Goal: Task Accomplishment & Management: Manage account settings

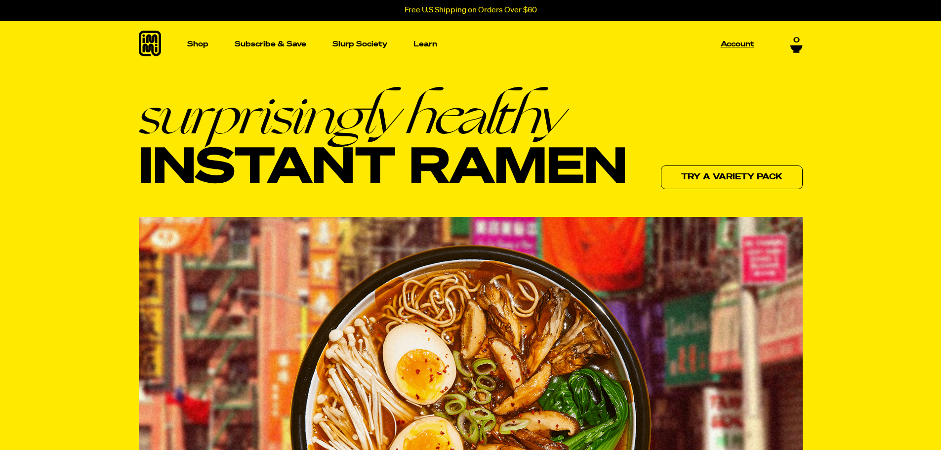
click at [740, 44] on p "Account" at bounding box center [738, 43] width 34 height 7
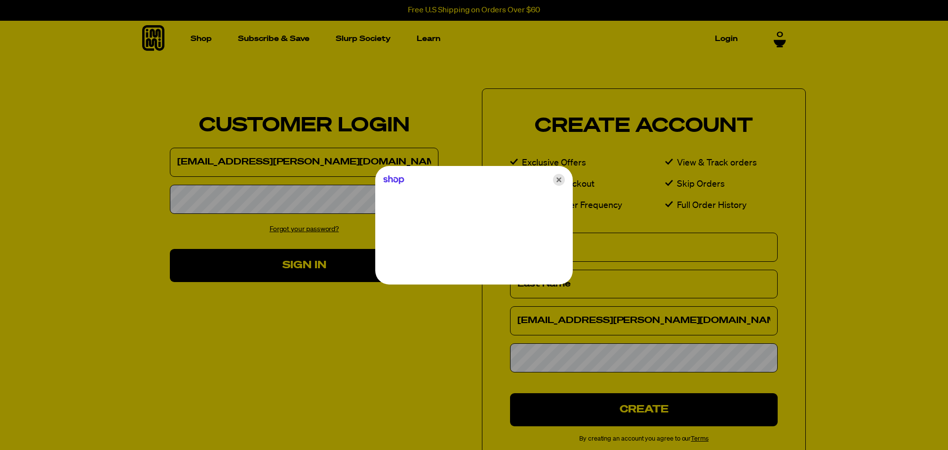
click at [561, 179] on icon "Close" at bounding box center [559, 180] width 12 height 12
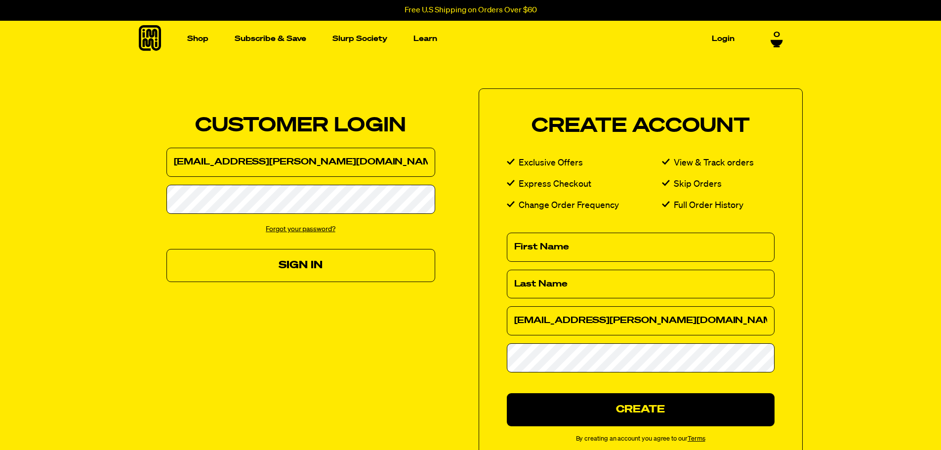
click at [297, 262] on button "Sign In" at bounding box center [300, 265] width 269 height 33
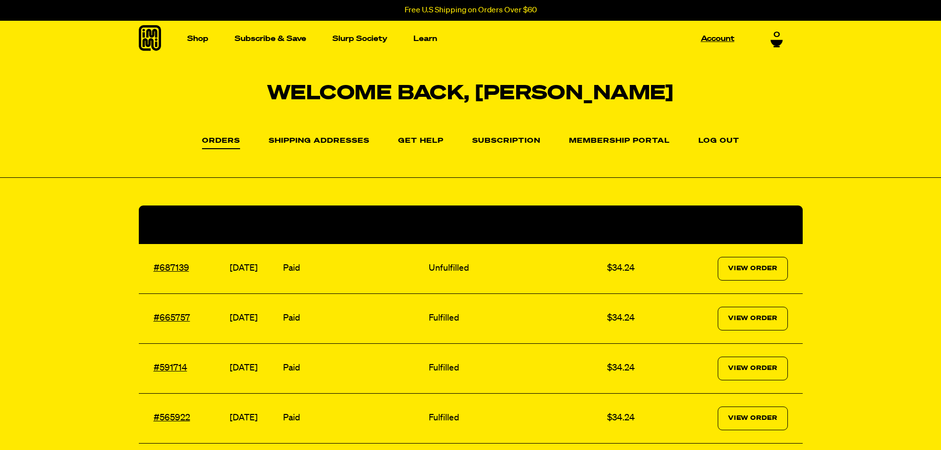
click at [716, 35] on link "Account" at bounding box center [717, 38] width 41 height 15
click at [716, 40] on link "Account" at bounding box center [717, 38] width 41 height 15
click at [620, 142] on link "Membership Portal" at bounding box center [619, 143] width 101 height 12
click at [627, 142] on link "Membership Portal" at bounding box center [619, 143] width 101 height 12
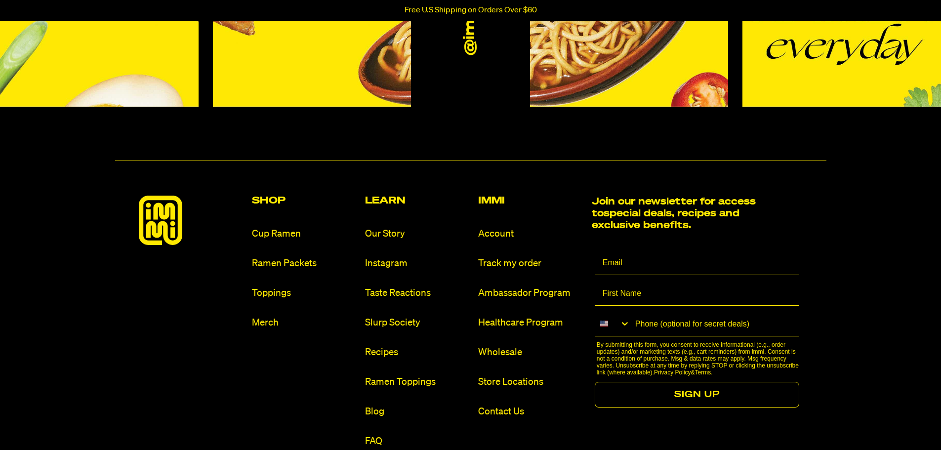
scroll to position [1037, 0]
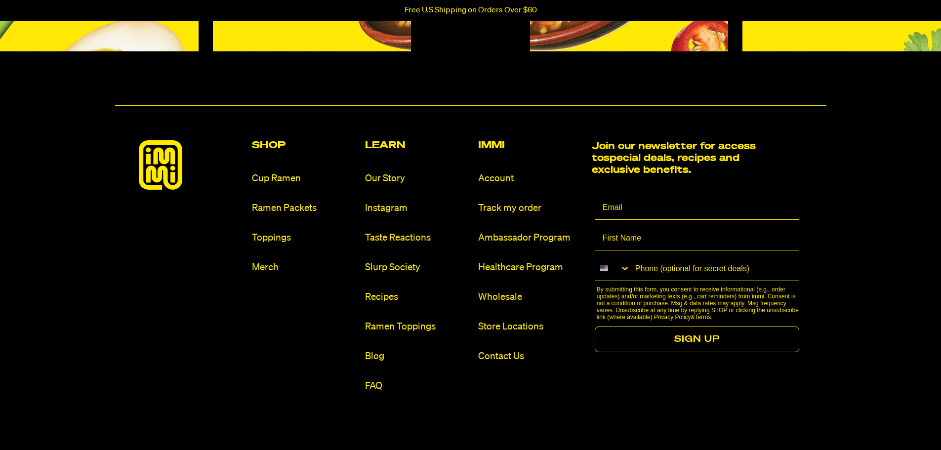
type input "[EMAIL_ADDRESS][PERSON_NAME][DOMAIN_NAME]"
click at [504, 172] on link "Account" at bounding box center [530, 178] width 105 height 13
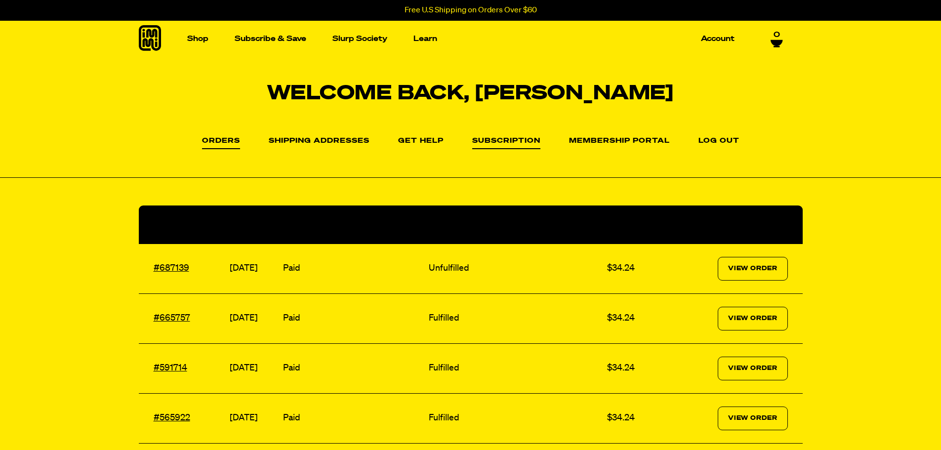
click at [498, 140] on link "Subscription" at bounding box center [506, 143] width 68 height 12
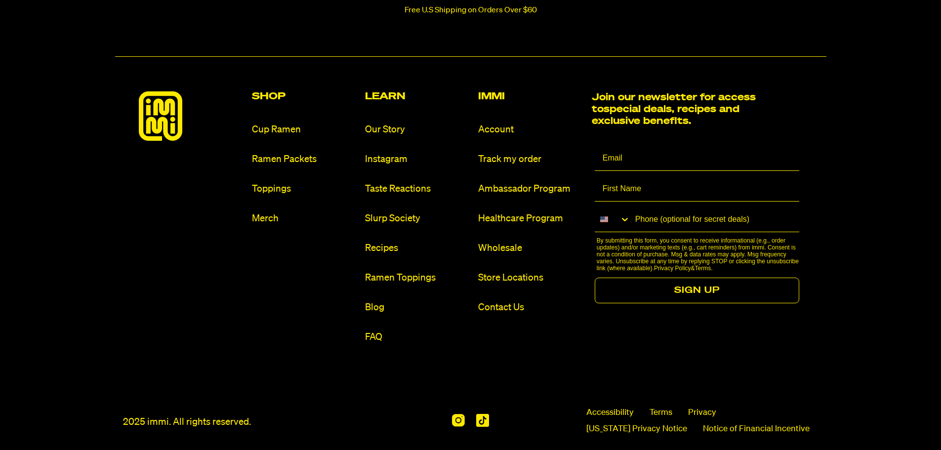
scroll to position [2104, 0]
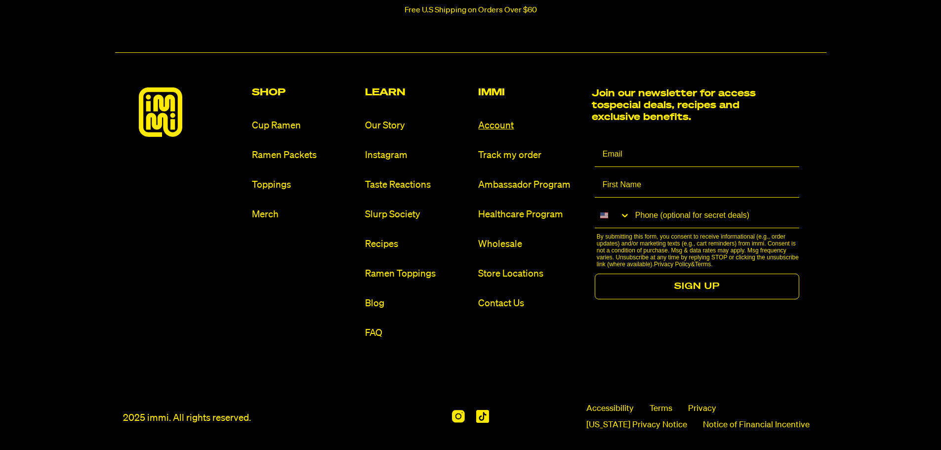
click at [498, 119] on link "Account" at bounding box center [530, 125] width 105 height 13
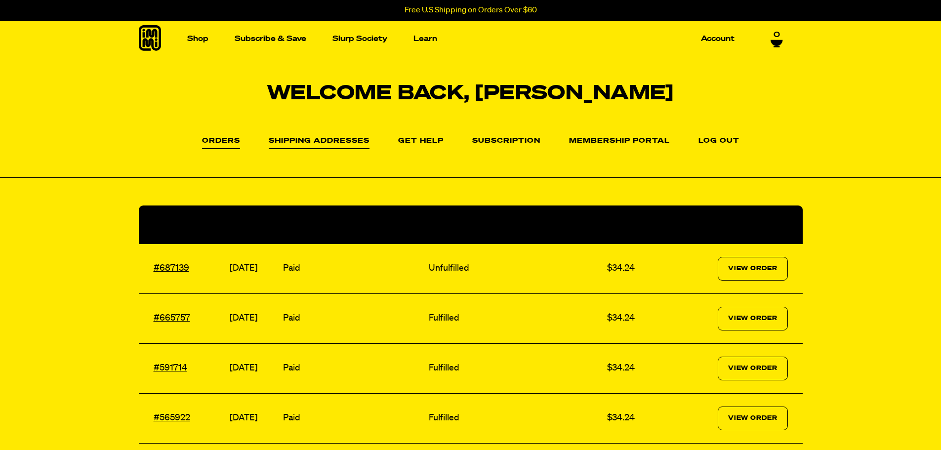
click at [338, 139] on link "Shipping Addresses" at bounding box center [319, 143] width 101 height 12
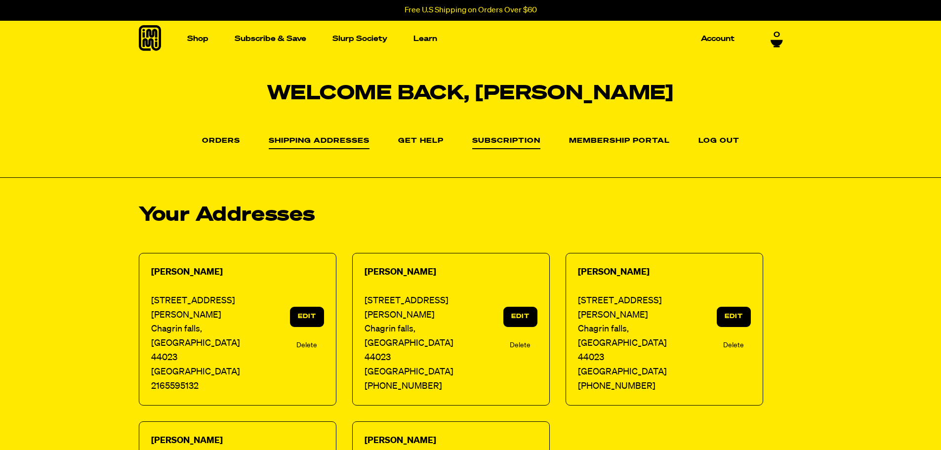
click at [486, 140] on link "Subscription" at bounding box center [506, 143] width 68 height 12
click at [613, 141] on link "Membership Portal" at bounding box center [619, 143] width 101 height 12
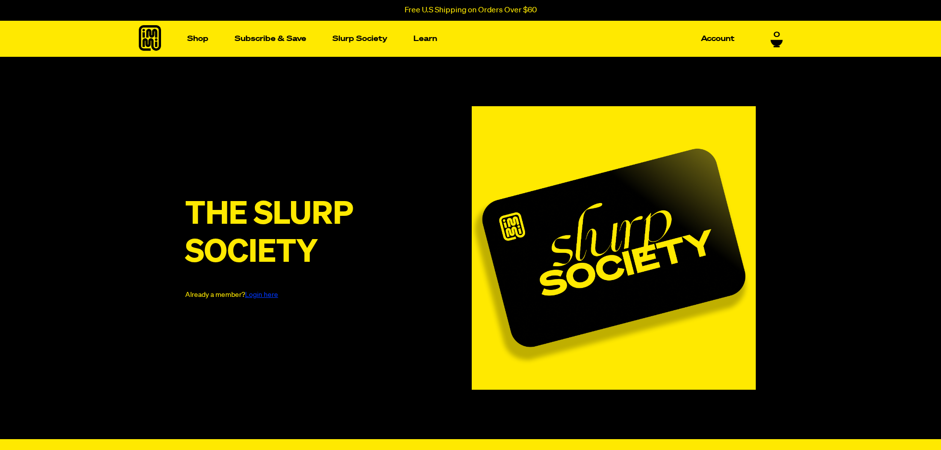
type input "colleend@poklar.com"
click at [265, 296] on link "Login here" at bounding box center [261, 294] width 33 height 7
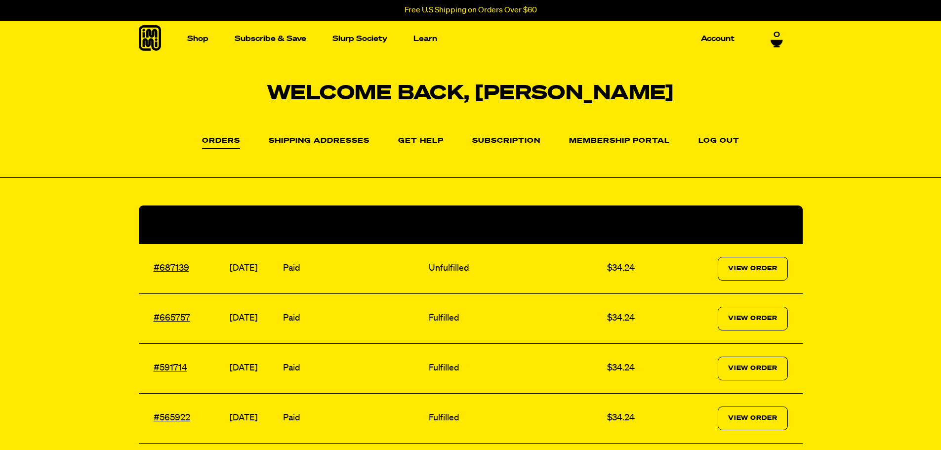
click at [602, 137] on li "Membership Portal" at bounding box center [619, 140] width 101 height 14
click at [601, 139] on link "Membership Portal" at bounding box center [619, 143] width 101 height 12
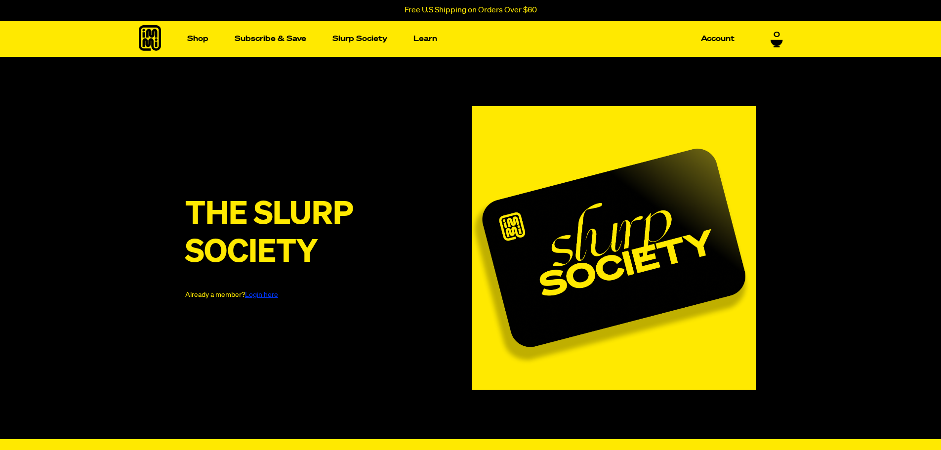
type input "[EMAIL_ADDRESS][PERSON_NAME][DOMAIN_NAME]"
click at [272, 296] on link "Login here" at bounding box center [261, 294] width 33 height 7
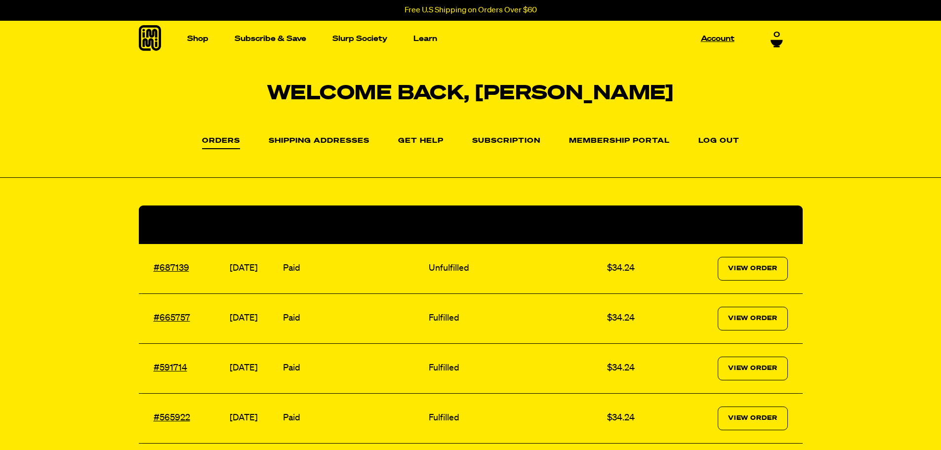
click at [715, 39] on link "Account" at bounding box center [717, 38] width 41 height 15
click at [716, 139] on link "Log out" at bounding box center [718, 143] width 41 height 12
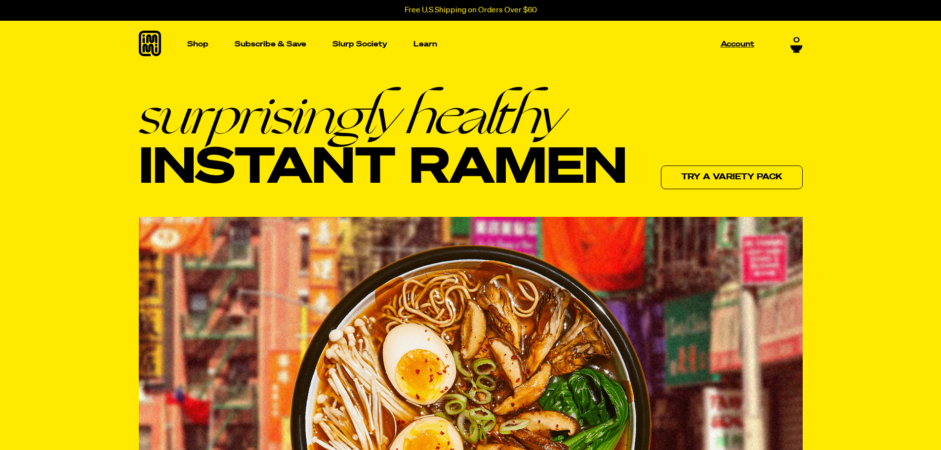
click at [734, 42] on p "Account" at bounding box center [738, 43] width 34 height 7
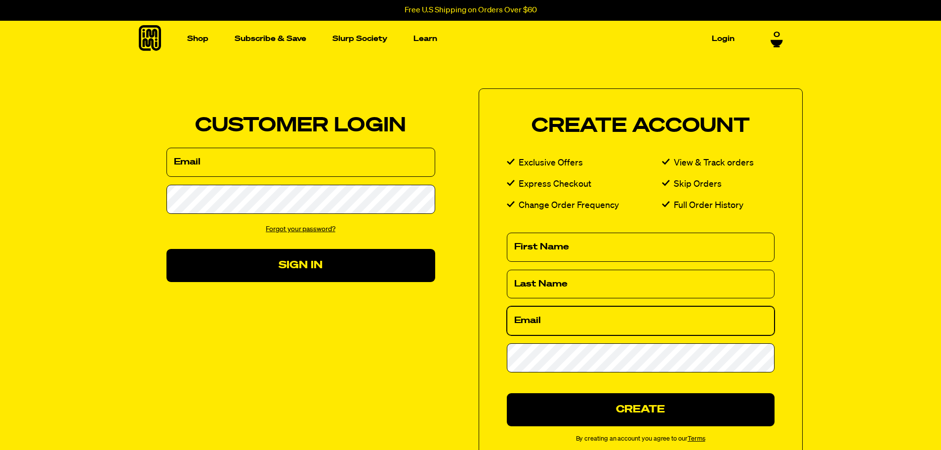
type input "[EMAIL_ADDRESS][PERSON_NAME][DOMAIN_NAME]"
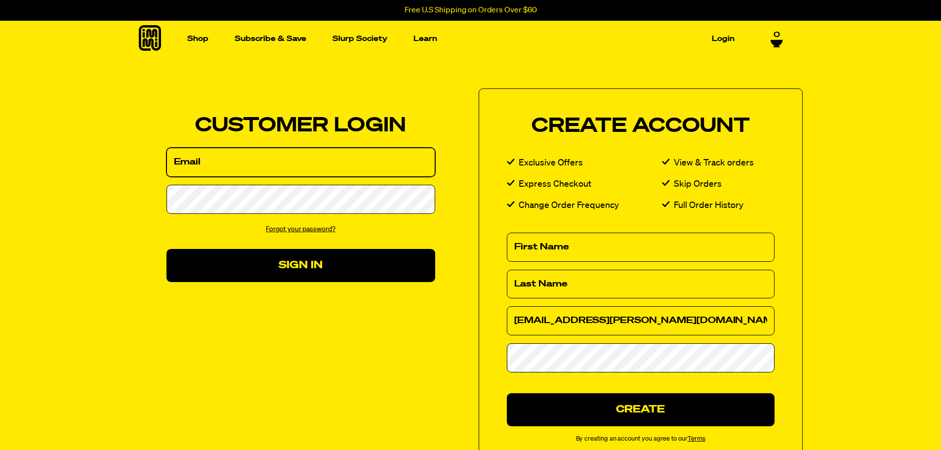
type input "[EMAIL_ADDRESS][PERSON_NAME][DOMAIN_NAME]"
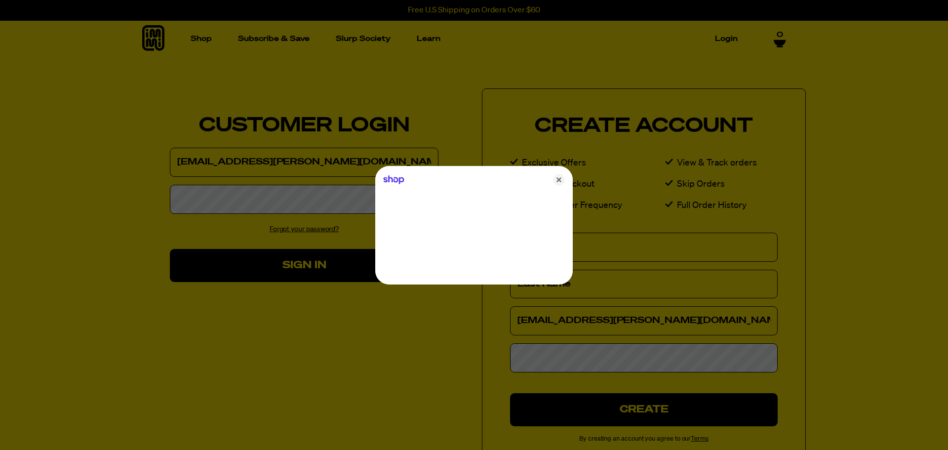
click at [282, 337] on div at bounding box center [474, 225] width 948 height 450
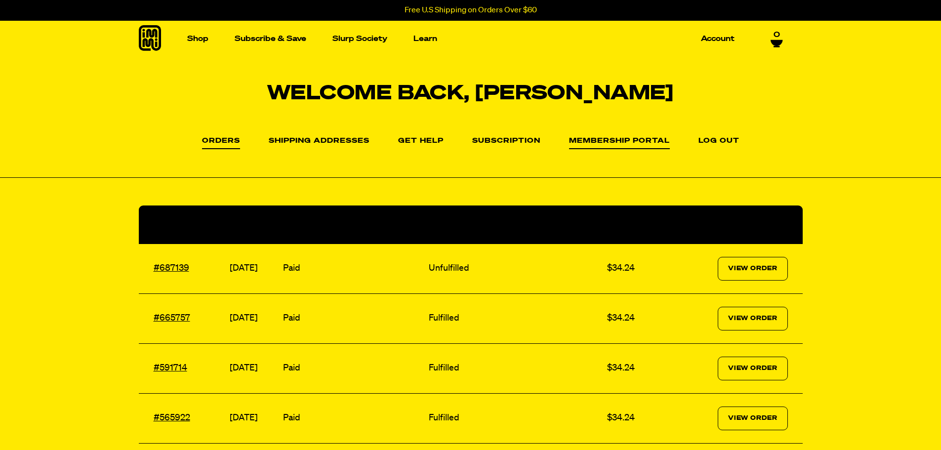
click at [615, 141] on link "Membership Portal" at bounding box center [619, 143] width 101 height 12
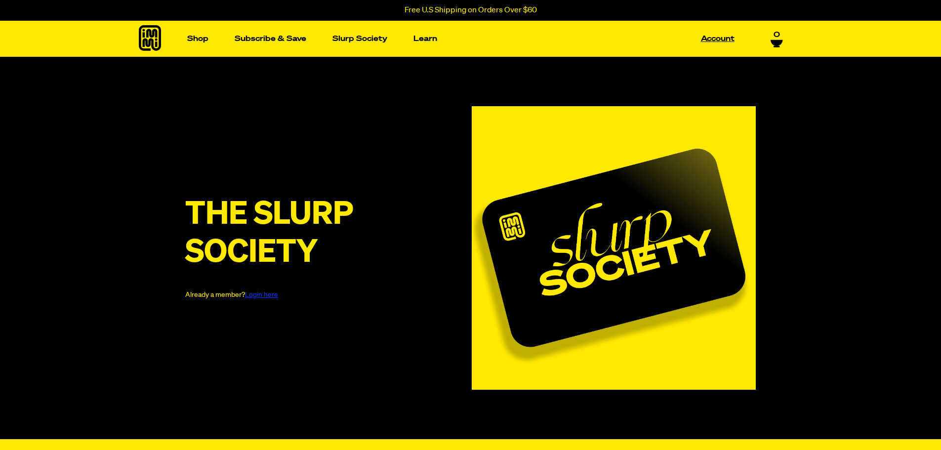
type input "[EMAIL_ADDRESS][PERSON_NAME][DOMAIN_NAME]"
click at [718, 37] on link "Account" at bounding box center [717, 38] width 41 height 15
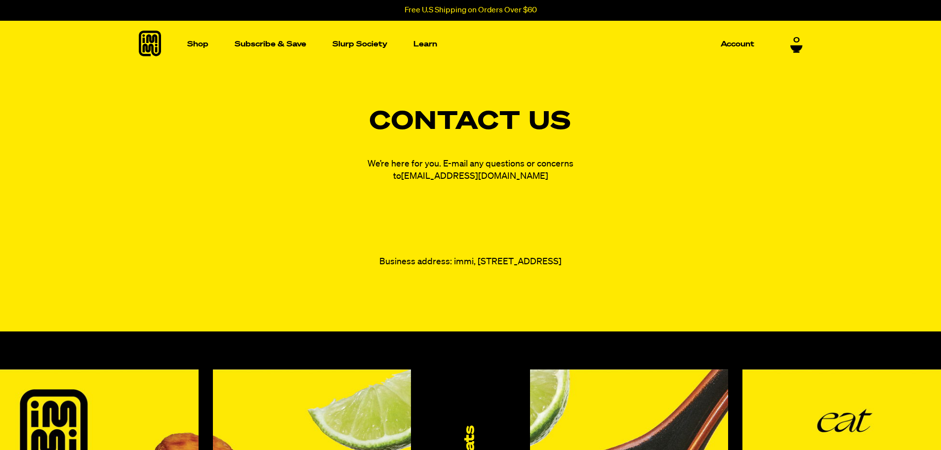
click at [482, 176] on link "[EMAIL_ADDRESS][DOMAIN_NAME]" at bounding box center [474, 176] width 147 height 9
click at [468, 177] on link "[EMAIL_ADDRESS][DOMAIN_NAME]" at bounding box center [474, 176] width 147 height 9
